Goal: Use online tool/utility: Utilize a website feature to perform a specific function

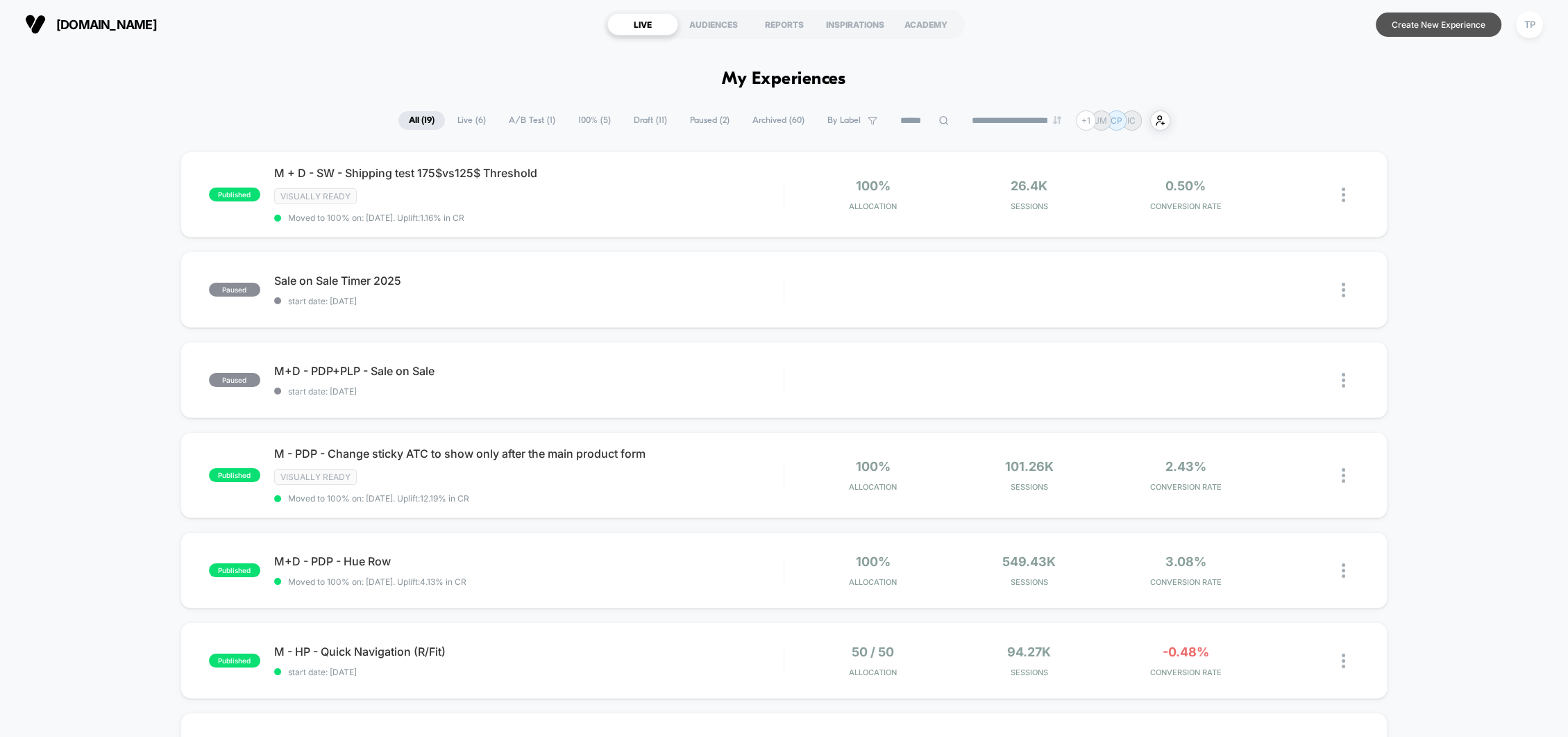
click at [1401, 24] on button "Create New Experience" at bounding box center [1438, 24] width 126 height 24
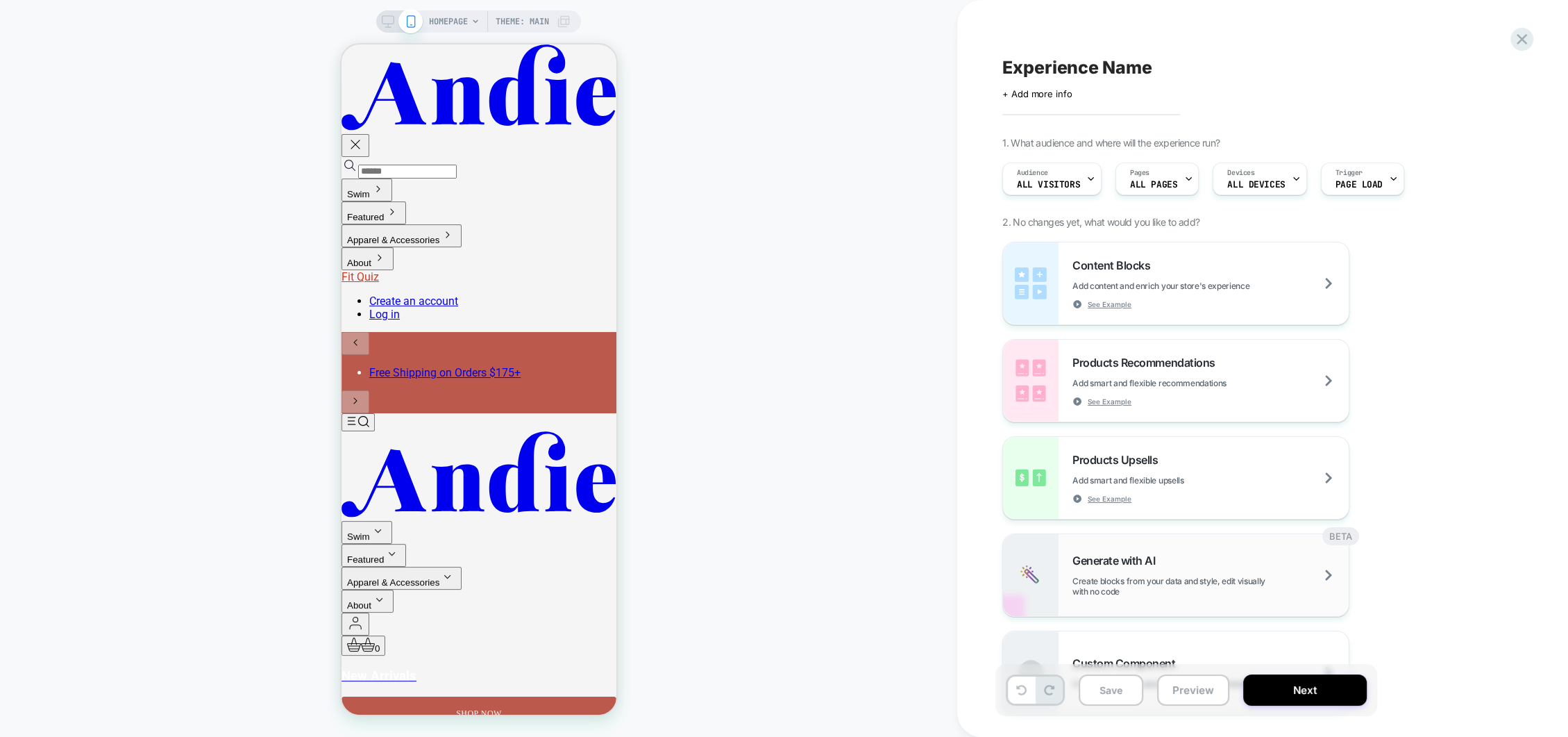
click at [1109, 567] on div "Generate with AI Create blocks from your data and style, edit visually with no …" at bounding box center [1210, 575] width 277 height 43
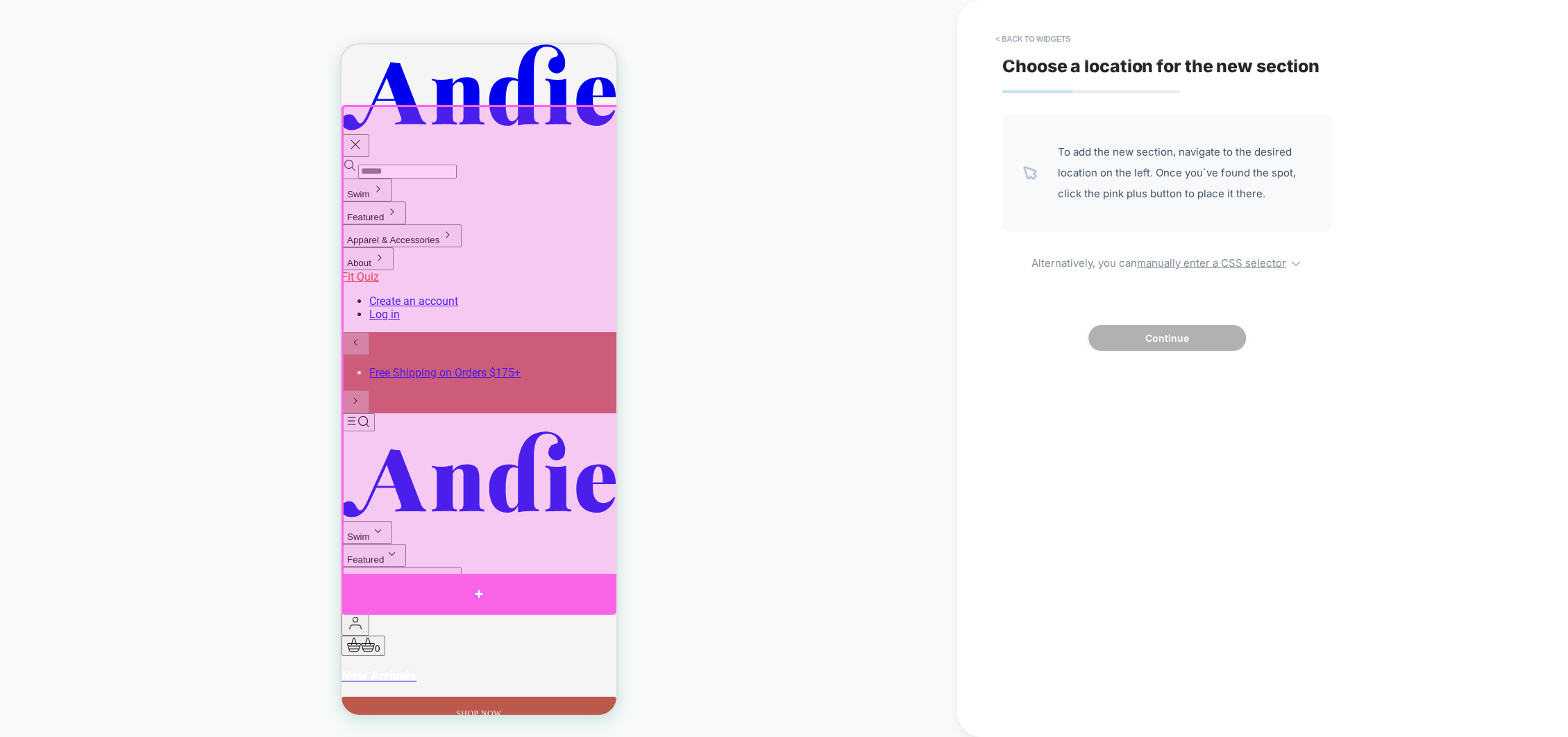
click at [500, 588] on div at bounding box center [478, 594] width 275 height 41
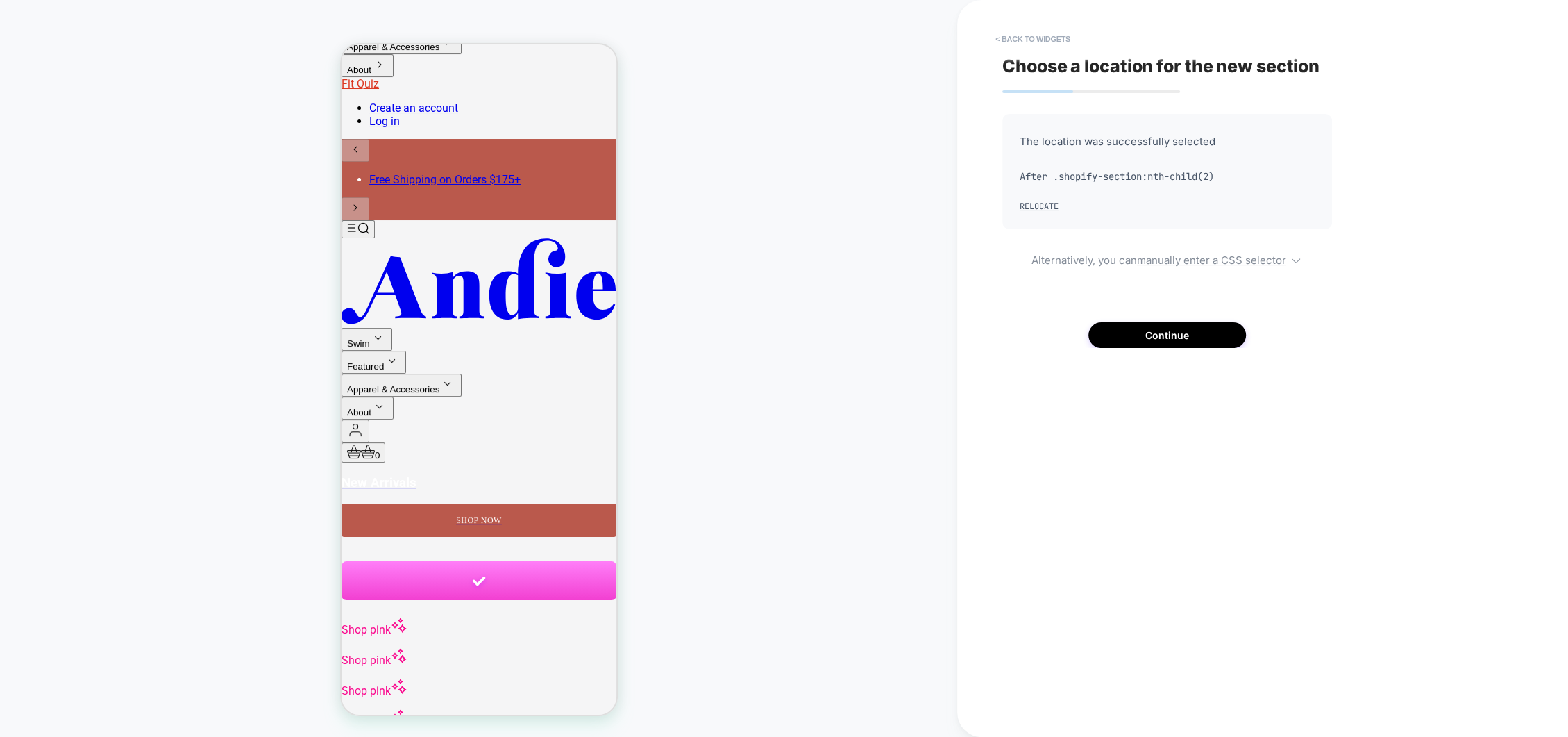
scroll to position [195, 0]
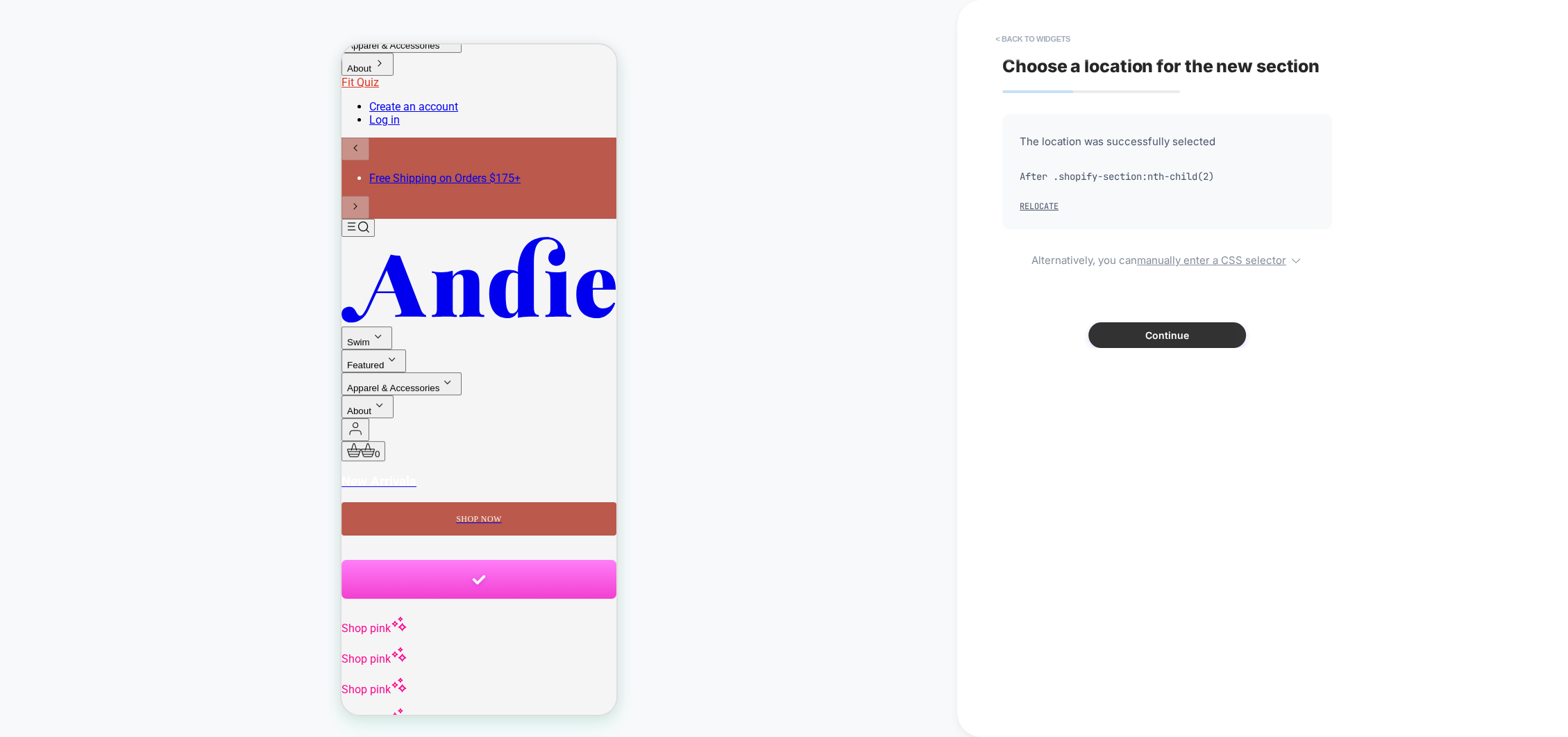
click at [1163, 336] on button "Continue" at bounding box center [1167, 335] width 157 height 26
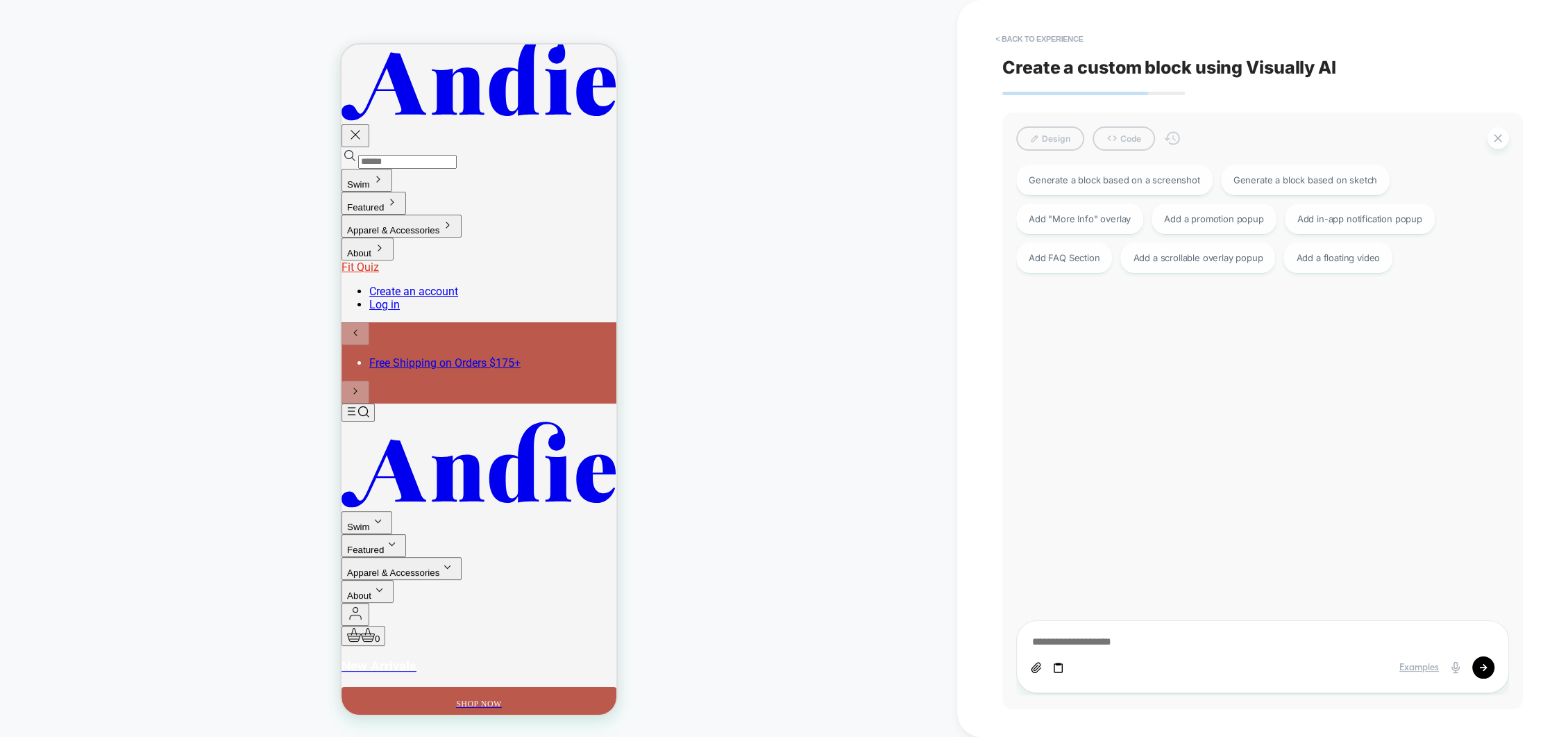
scroll to position [0, 0]
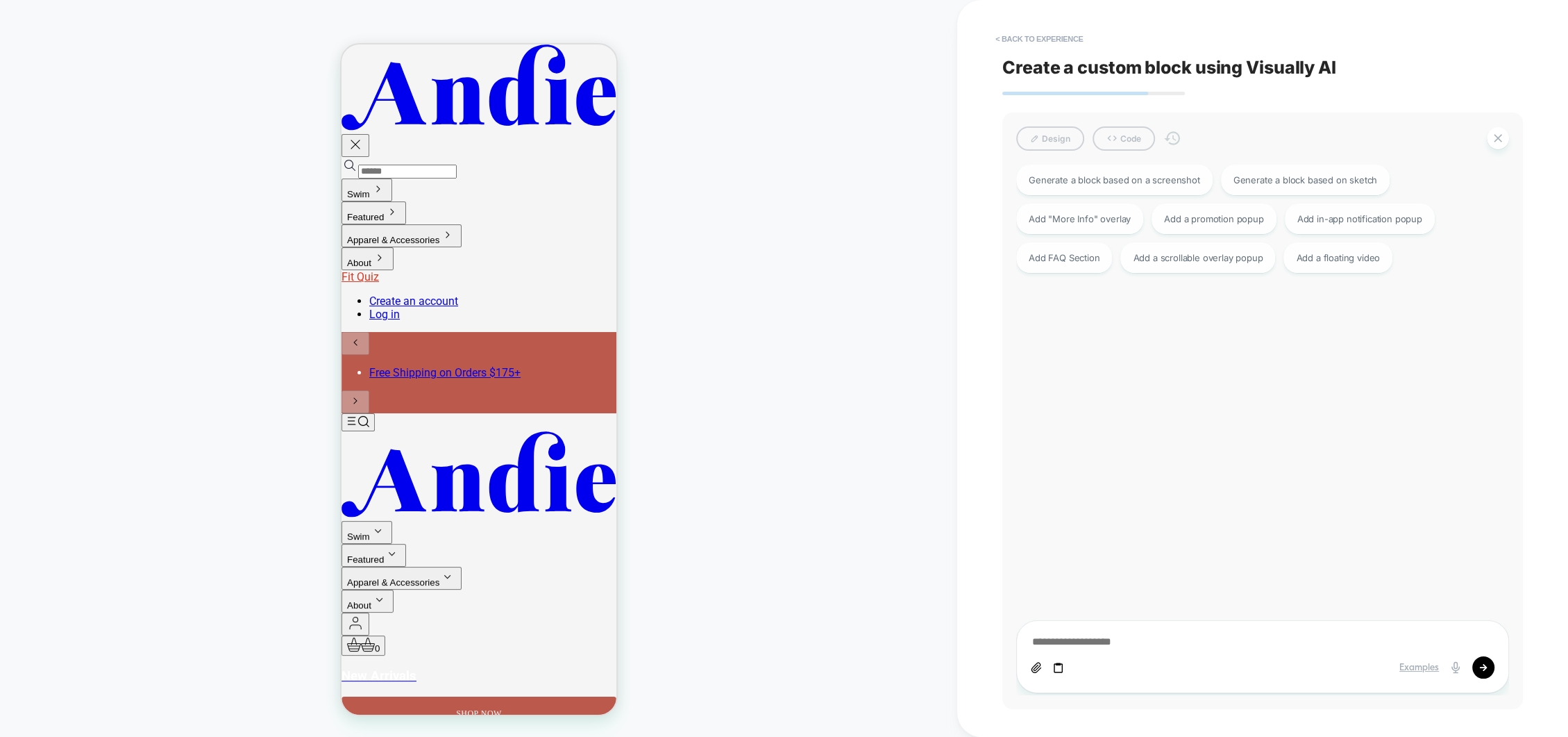
click at [1073, 645] on textarea at bounding box center [1263, 642] width 464 height 15
paste textarea "**********"
type textarea "*"
type textarea "**********"
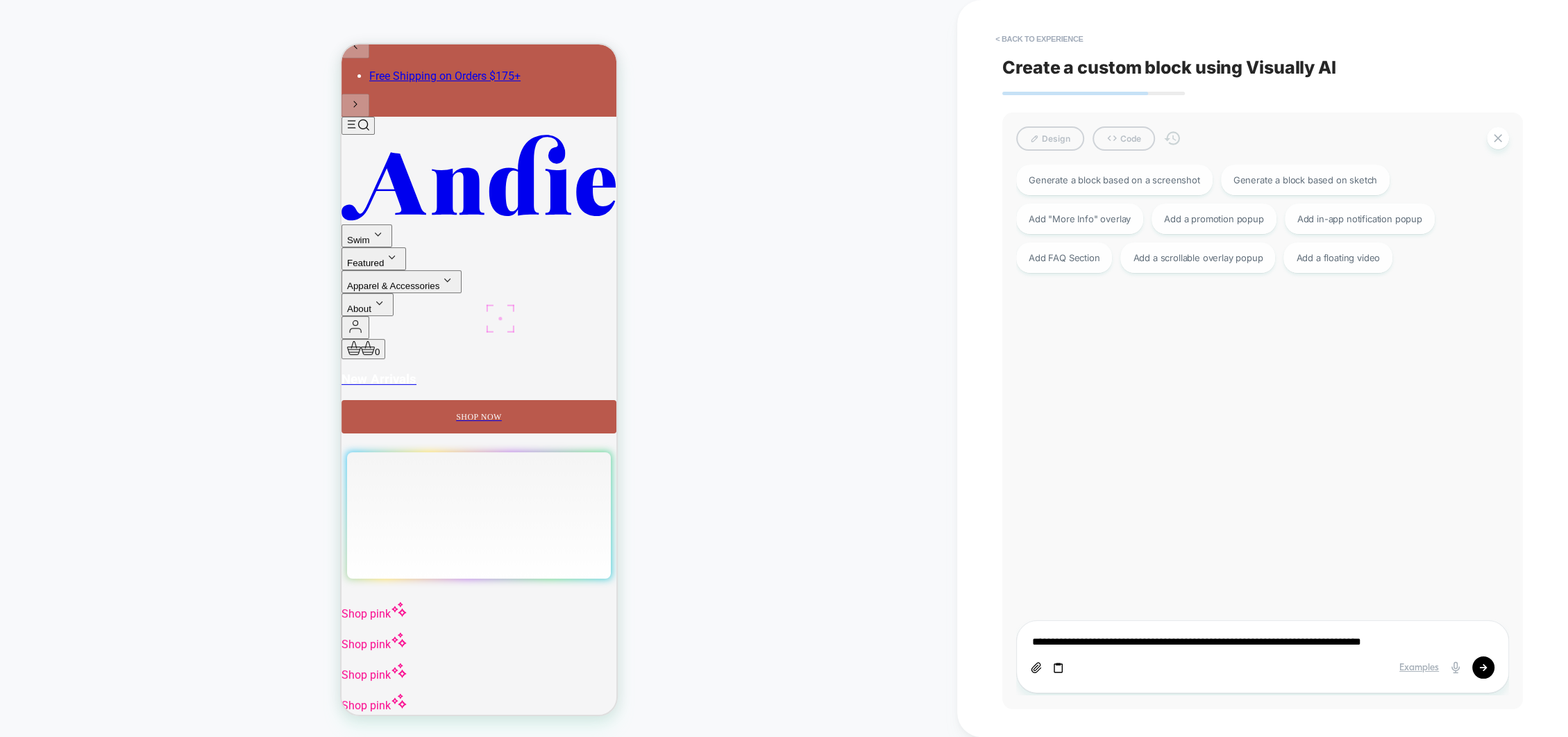
scroll to position [292, 0]
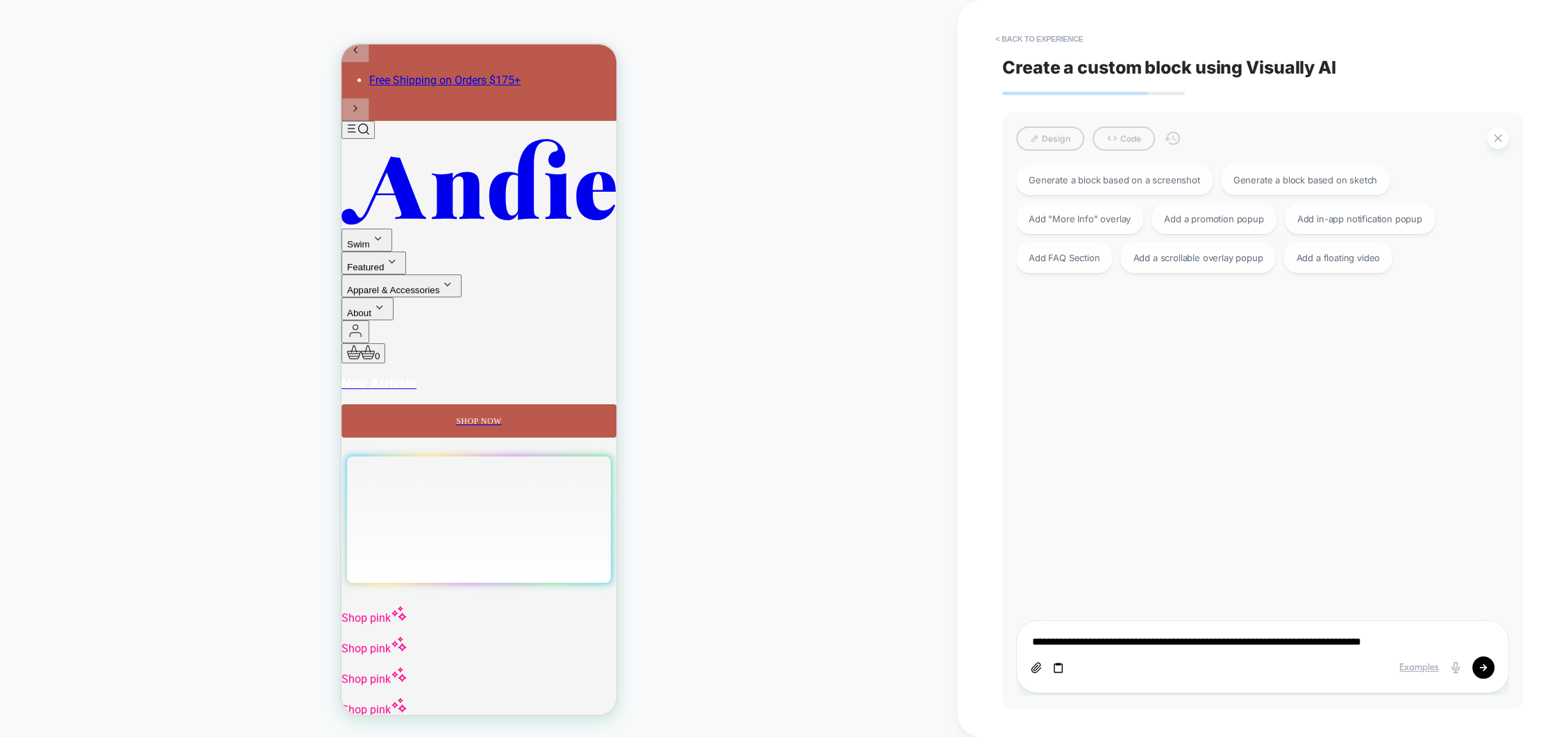
type textarea "*"
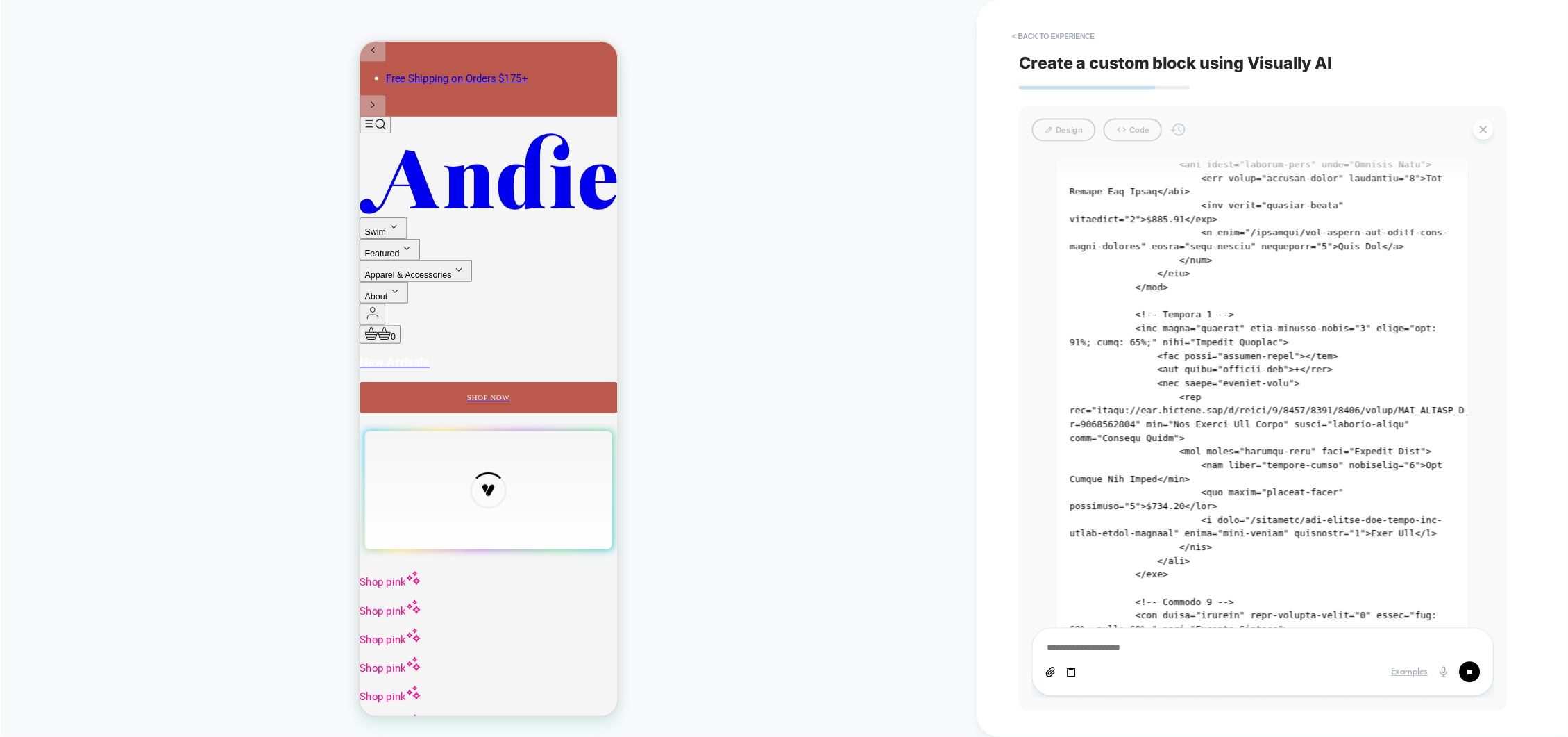
scroll to position [1164, 0]
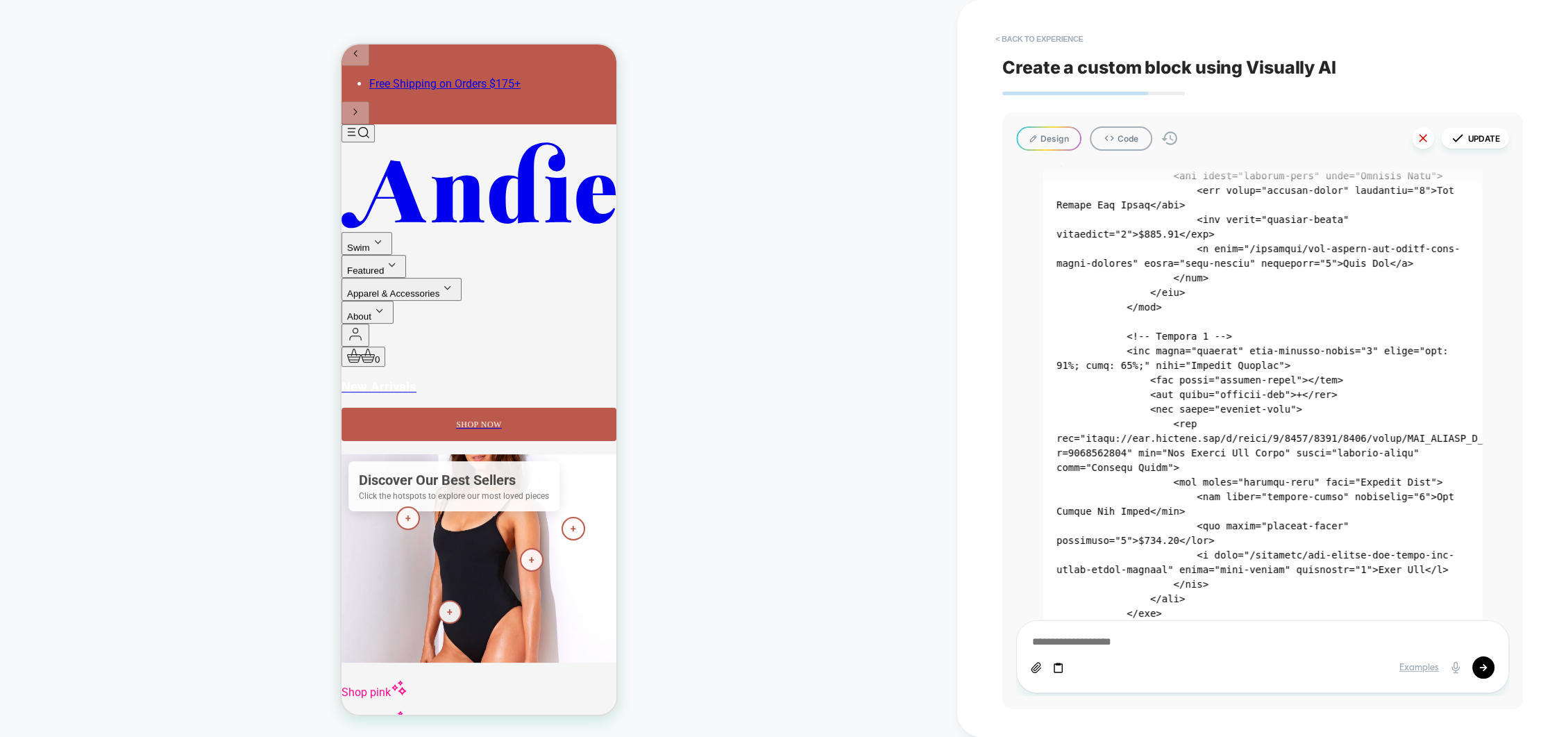
click at [1425, 143] on icon at bounding box center [1423, 138] width 14 height 14
click at [1435, 235] on button "Yes" at bounding box center [1462, 235] width 69 height 22
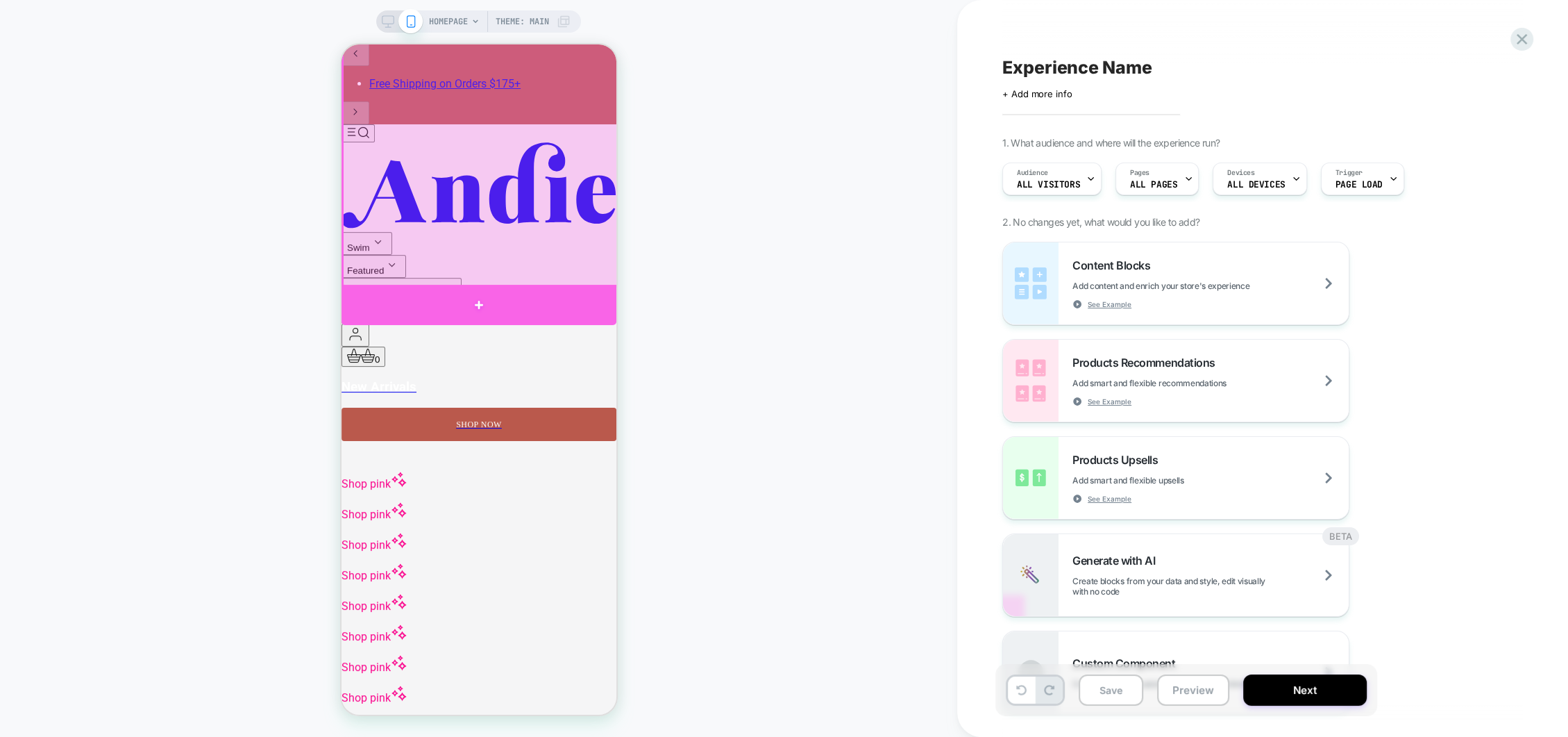
click at [485, 292] on div at bounding box center [478, 305] width 275 height 41
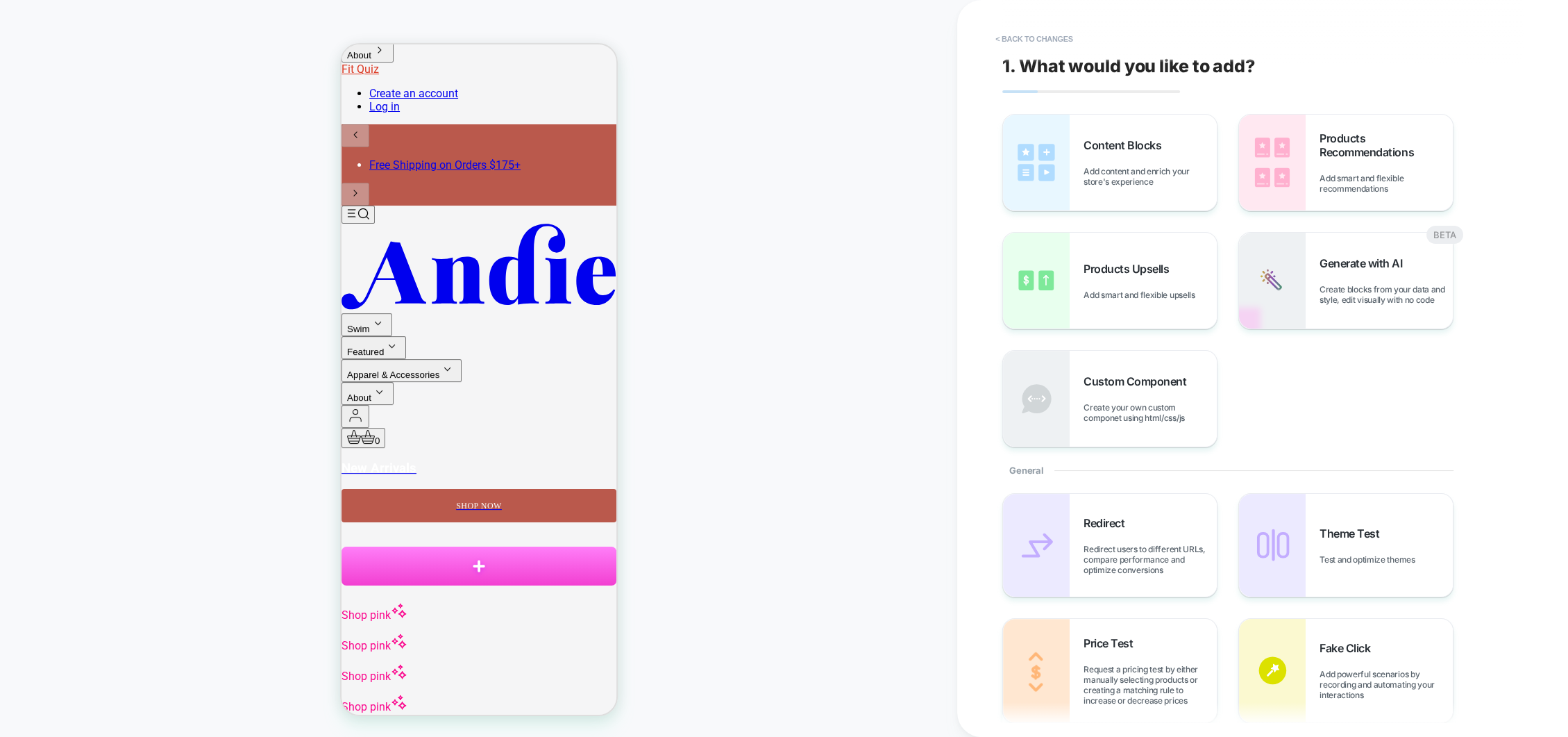
scroll to position [192, 0]
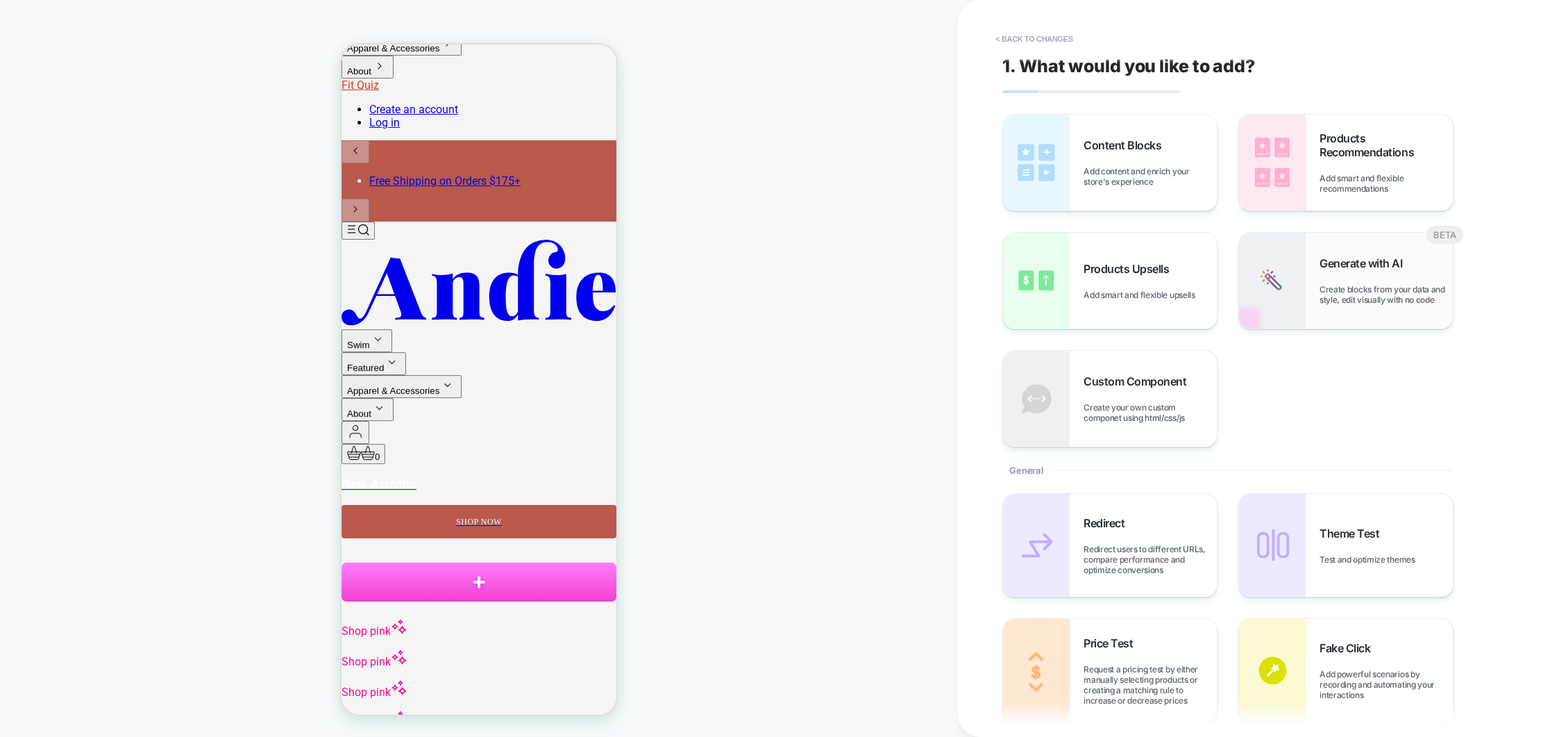
click at [1353, 306] on div "Generate with AI Create blocks from your data and style, edit visually with no …" at bounding box center [1347, 281] width 214 height 96
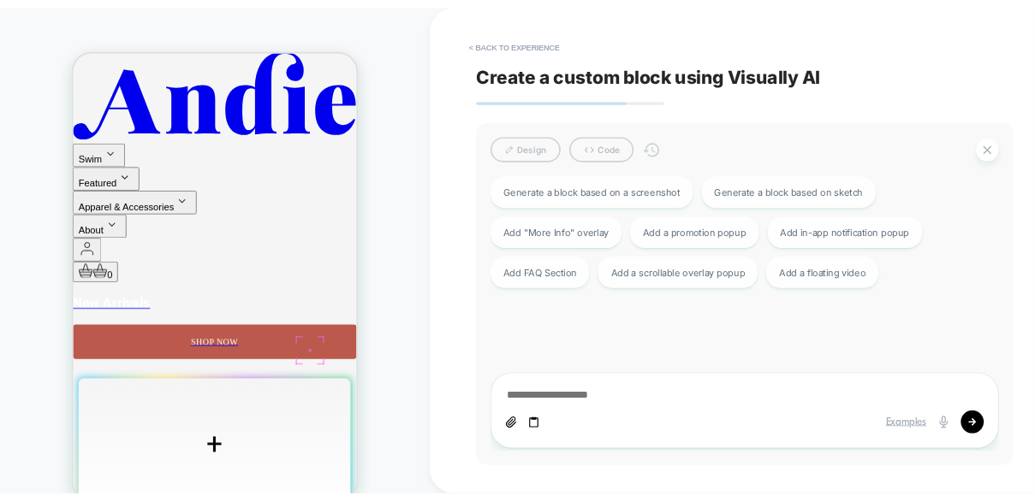
scroll to position [486, 0]
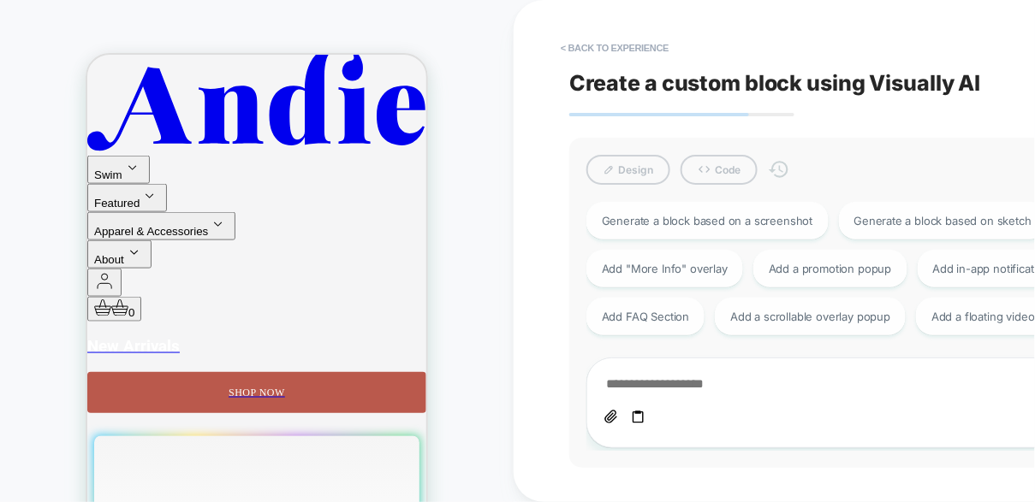
type textarea "*"
